Goal: Transaction & Acquisition: Download file/media

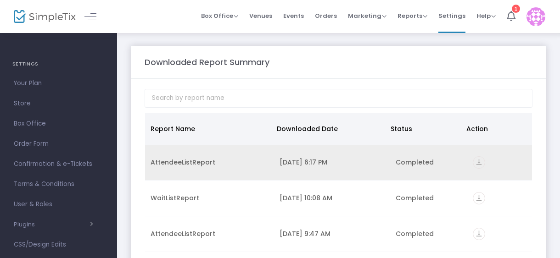
click at [413, 162] on div "Completed" at bounding box center [428, 162] width 67 height 9
click at [167, 162] on div "AttendeeListReport" at bounding box center [209, 162] width 118 height 9
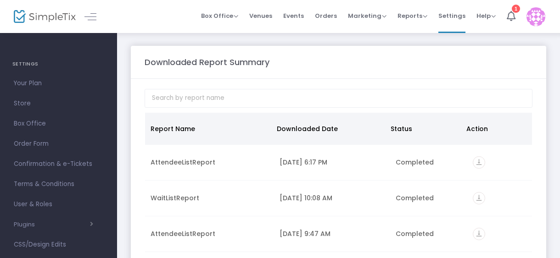
scroll to position [106, 0]
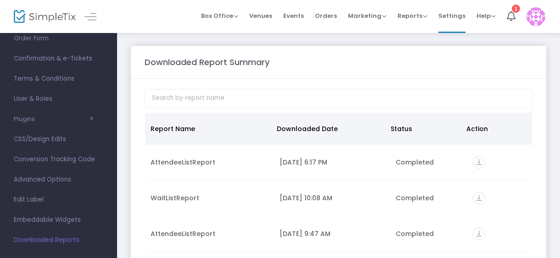
click at [34, 240] on span "Downloaded Reports" at bounding box center [58, 240] width 89 height 12
click at [237, 15] on span "Box Office" at bounding box center [219, 15] width 37 height 9
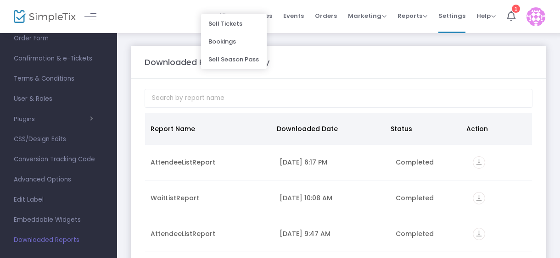
click at [319, 35] on div "Downloaded Report Summary Report Name Downloaded Date Status Action AttendeeLis…" at bounding box center [338, 218] width 443 height 373
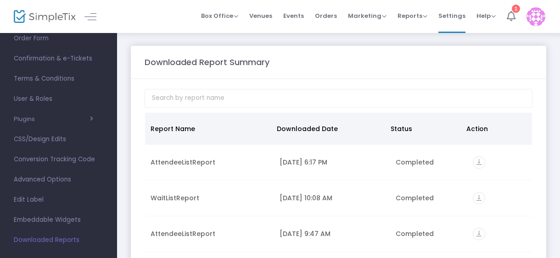
click at [514, 13] on div "1" at bounding box center [515, 9] width 8 height 8
click at [423, 11] on span "Reports" at bounding box center [412, 15] width 30 height 9
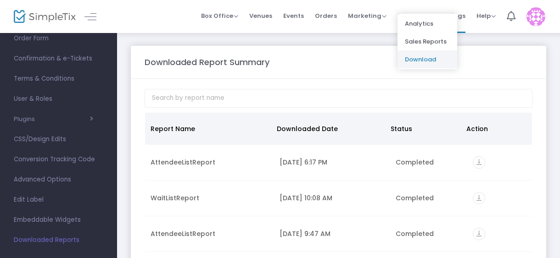
click at [424, 61] on li "Download" at bounding box center [427, 59] width 60 height 18
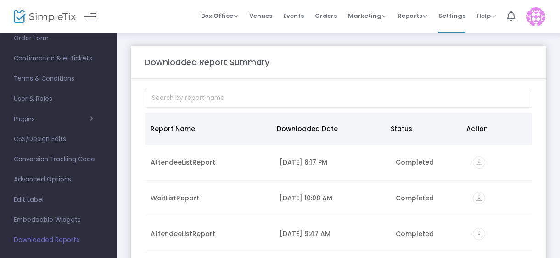
click at [57, 238] on span "Downloaded Reports" at bounding box center [58, 240] width 89 height 12
